Goal: Information Seeking & Learning: Find specific fact

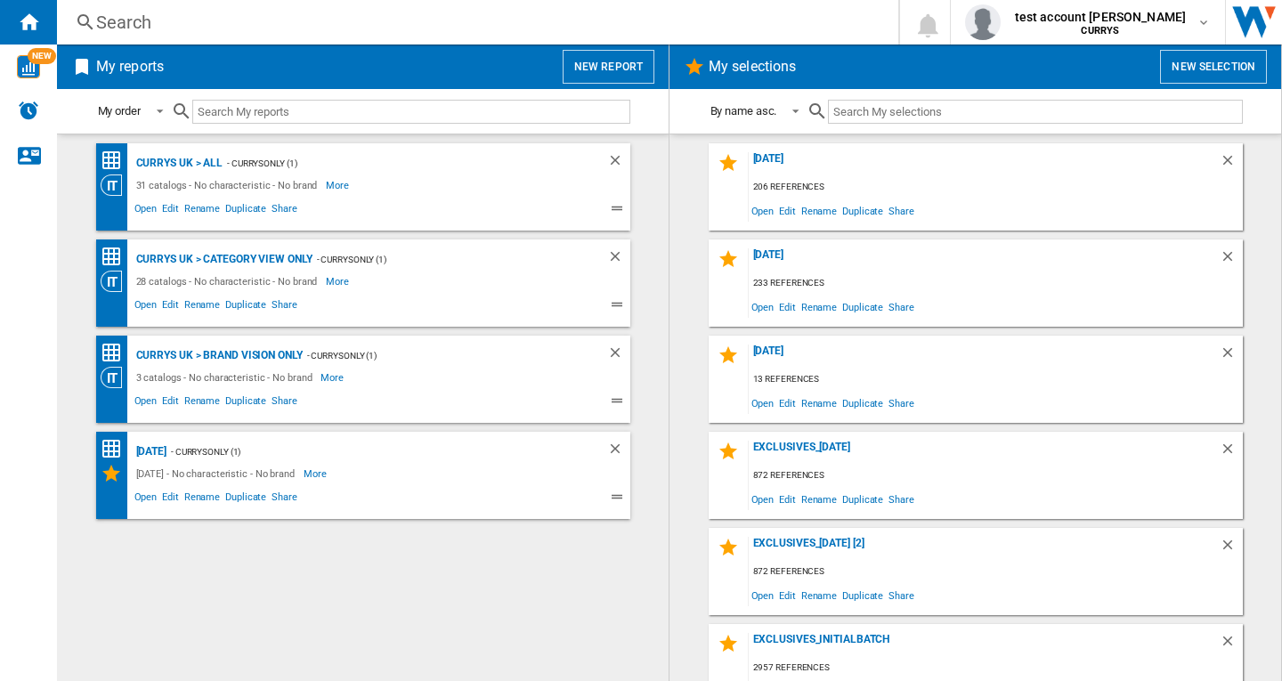
click at [276, 20] on div "Search" at bounding box center [474, 22] width 756 height 25
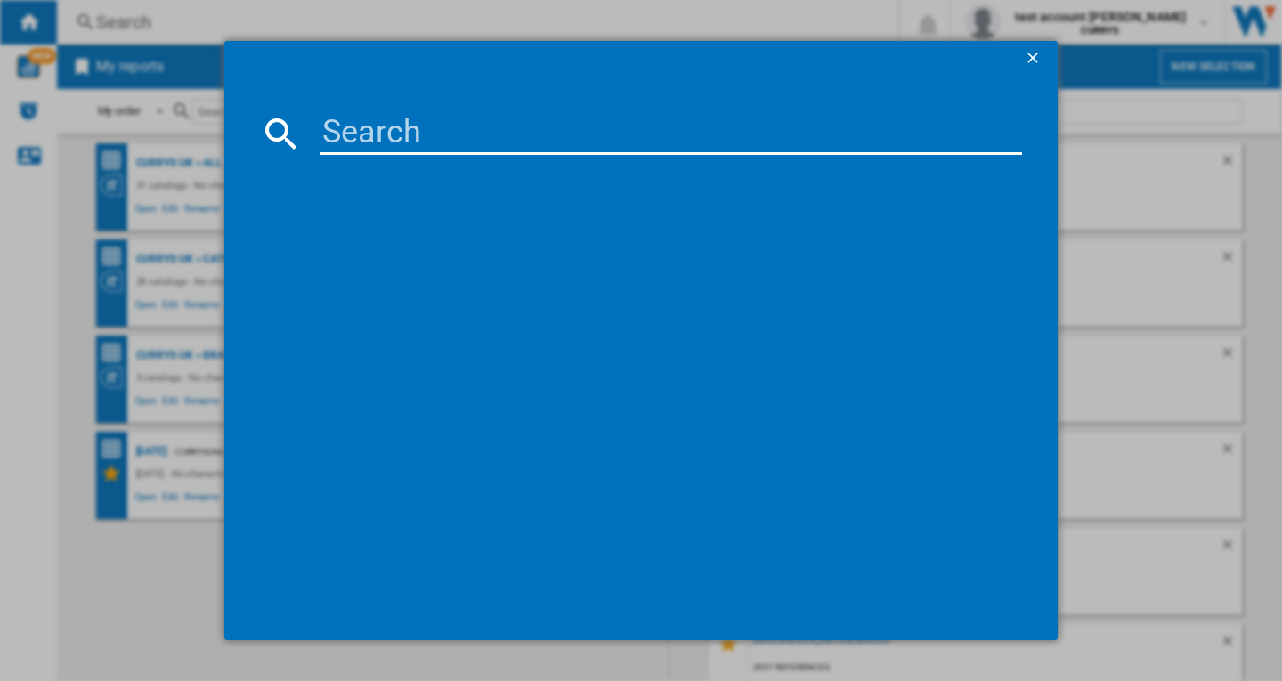
click at [461, 118] on input at bounding box center [672, 133] width 702 height 43
paste input "CANON CLI551XL 6447B001 GREY"
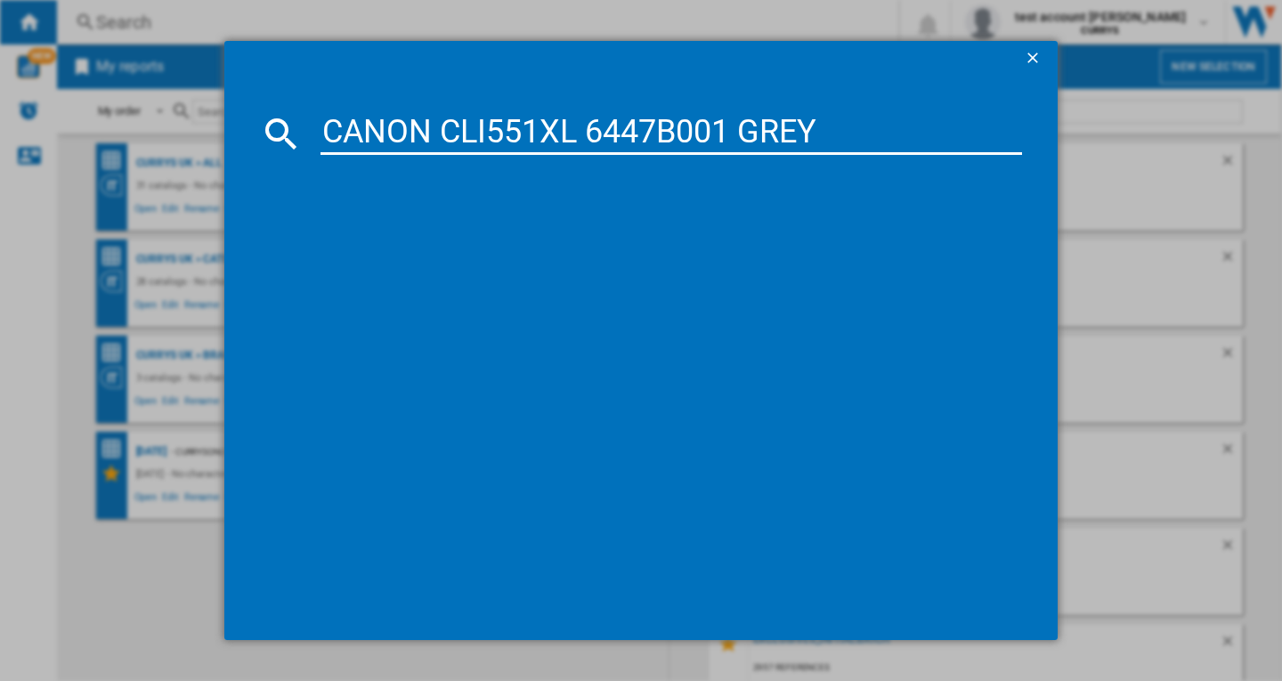
type input "CANON CLI551XL 6447B001 GREY"
click at [517, 250] on div "CANON CLI551XL 6447B001 GREY" at bounding box center [654, 249] width 684 height 18
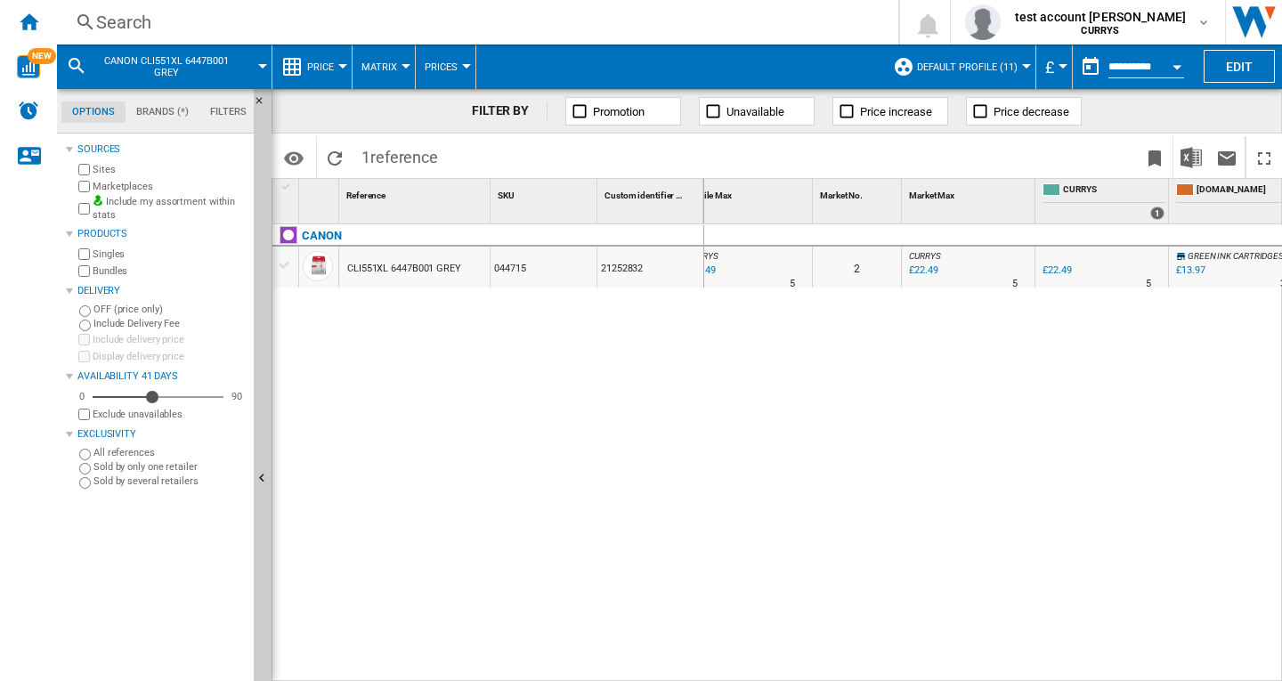
scroll to position [0, 45]
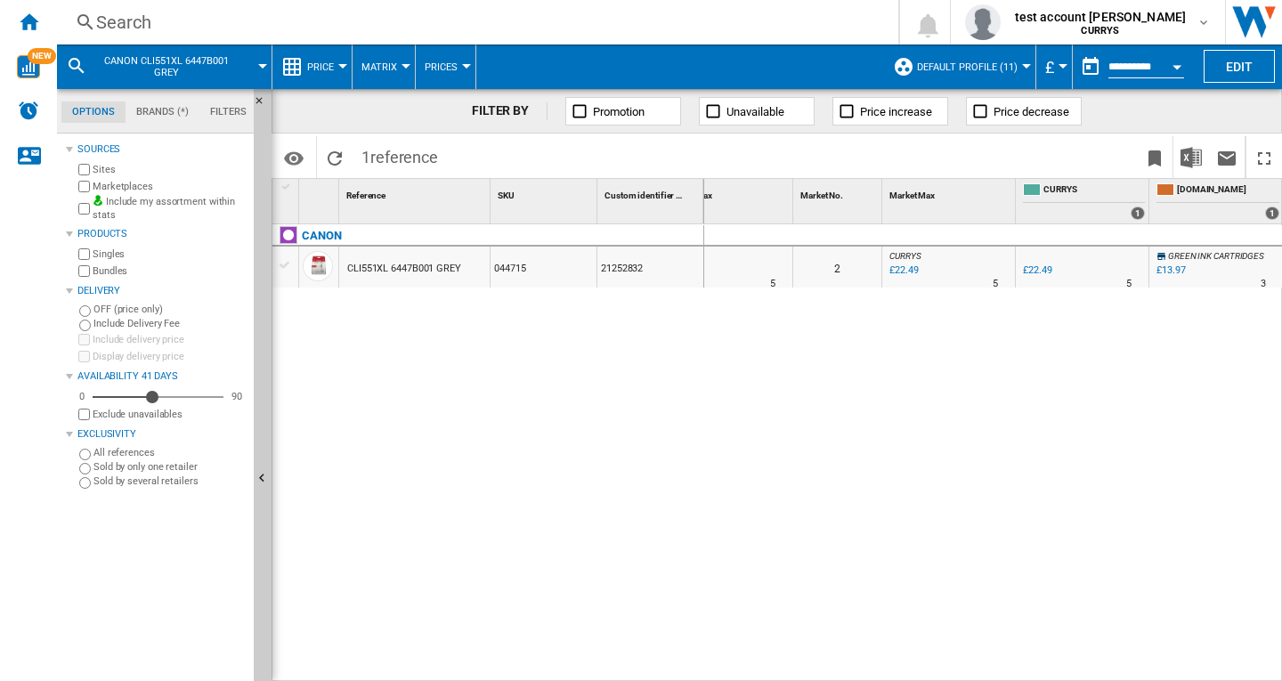
click at [102, 186] on label "Marketplaces" at bounding box center [170, 186] width 154 height 13
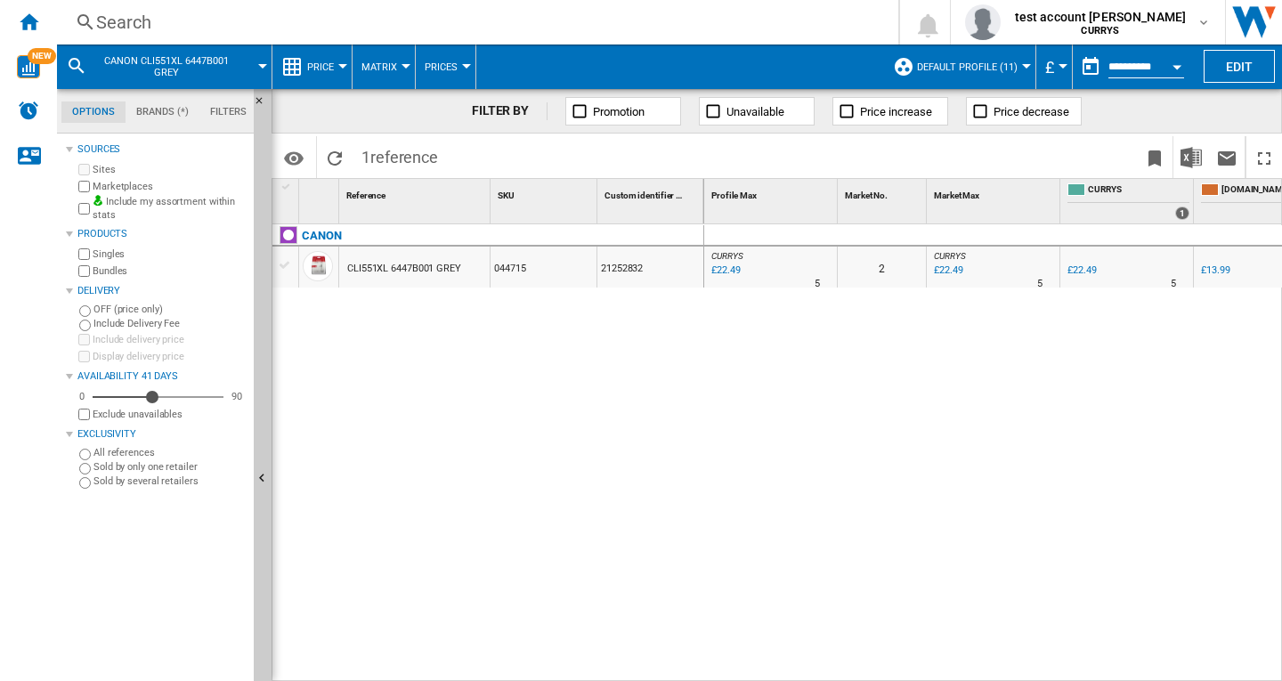
click at [123, 191] on label "Marketplaces" at bounding box center [170, 186] width 154 height 13
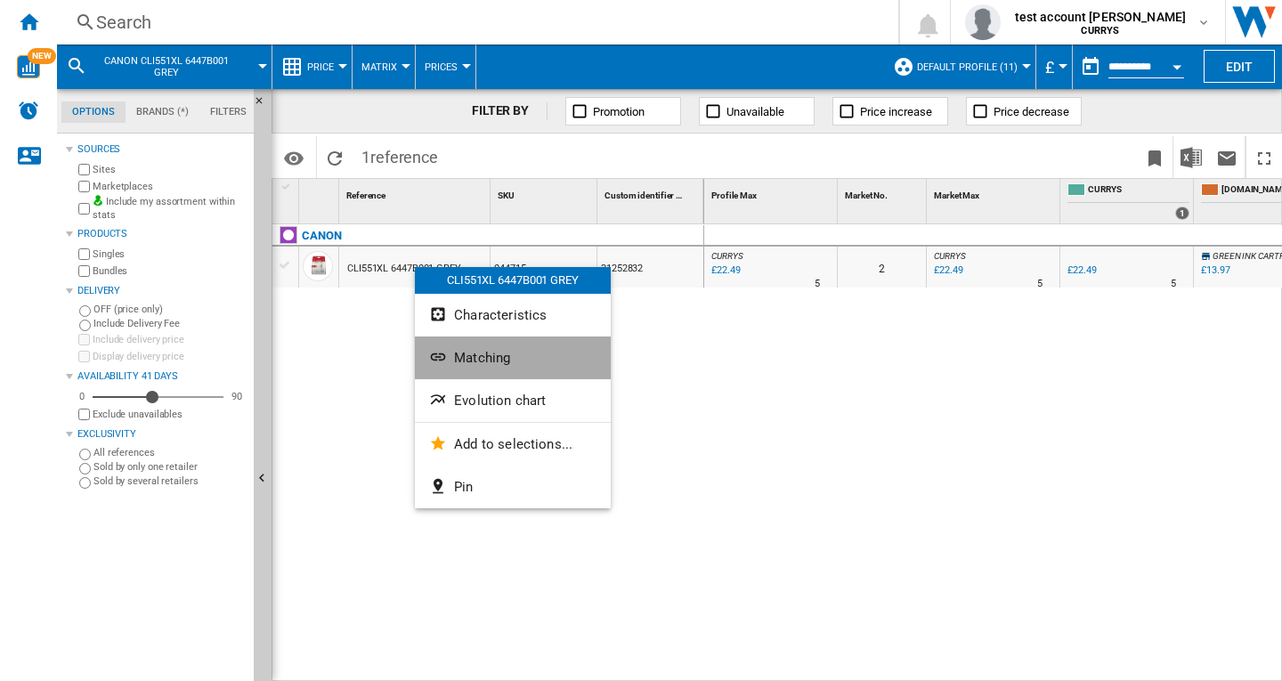
click at [480, 361] on span "Matching" at bounding box center [482, 358] width 56 height 16
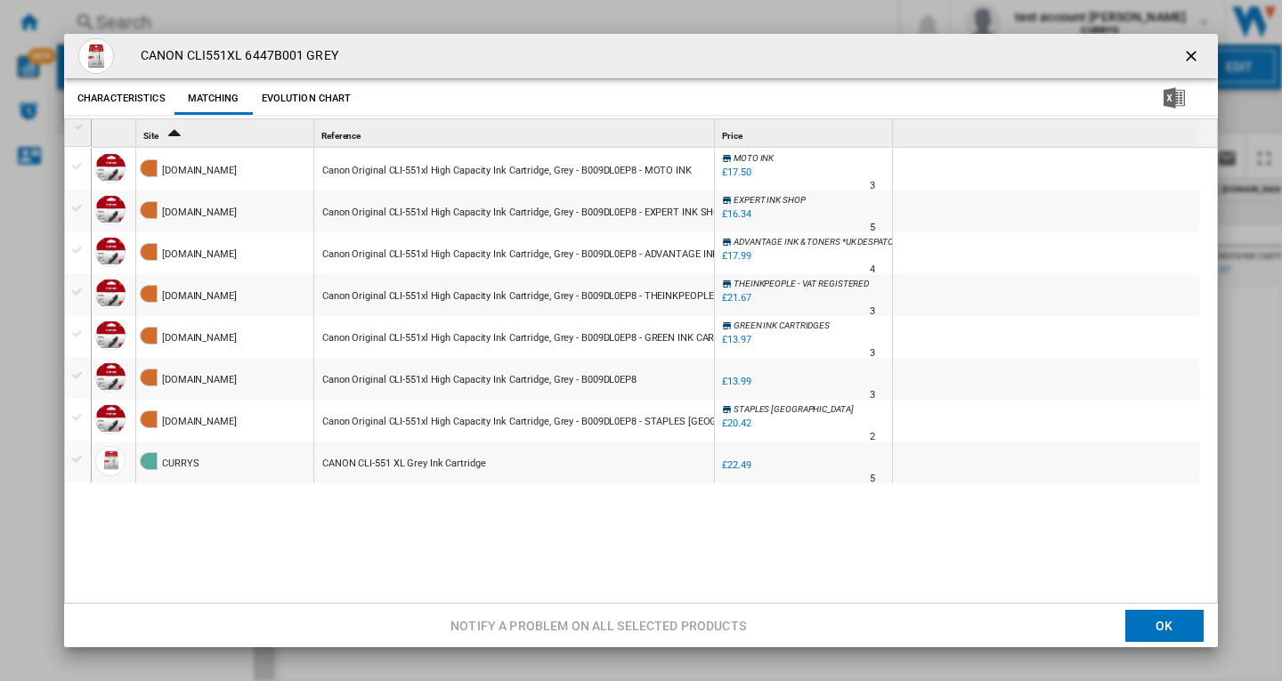
click at [730, 171] on div "£17.50" at bounding box center [736, 173] width 28 height 12
click at [737, 174] on div "£17.50" at bounding box center [736, 173] width 28 height 12
click at [1182, 59] on ng-md-icon "getI18NText('BUTTONS.CLOSE_DIALOG')" at bounding box center [1192, 57] width 21 height 21
